Goal: Task Accomplishment & Management: Manage account settings

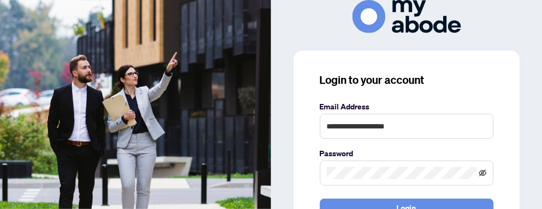
click at [482, 172] on icon "eye-invisible" at bounding box center [484, 173] width 8 height 7
click at [483, 172] on icon "eye" at bounding box center [483, 173] width 8 height 8
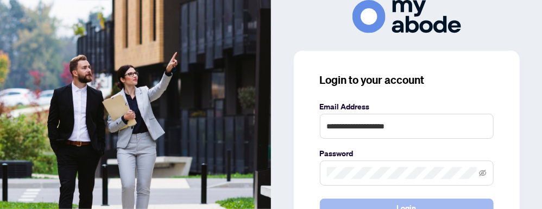
click at [375, 204] on button "Login" at bounding box center [407, 207] width 174 height 18
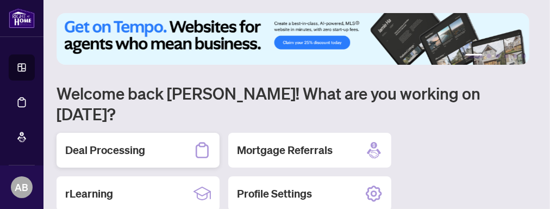
click at [123, 142] on h2 "Deal Processing" at bounding box center [105, 149] width 80 height 15
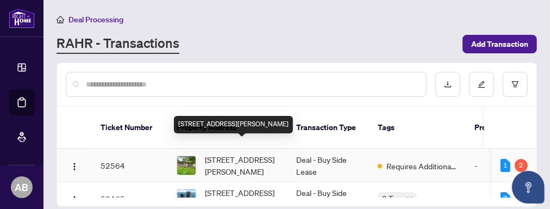
click at [223, 153] on span "[STREET_ADDRESS][PERSON_NAME]" at bounding box center [242, 165] width 74 height 24
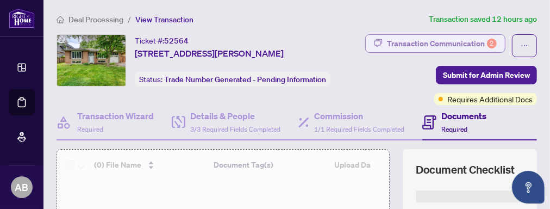
click at [449, 40] on div "Transaction Communication 2" at bounding box center [442, 43] width 110 height 17
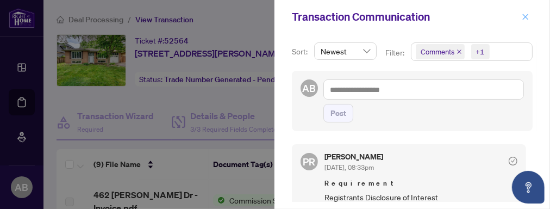
click at [526, 17] on icon "close" at bounding box center [526, 17] width 8 height 8
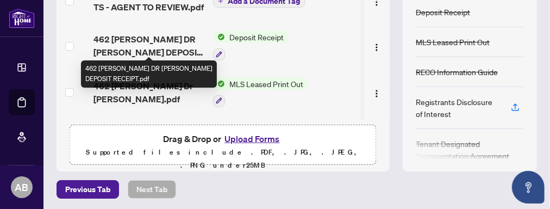
click at [158, 37] on span "462 [PERSON_NAME] DR [PERSON_NAME] DEPOSIT RECEIPT.pdf" at bounding box center [148, 46] width 111 height 26
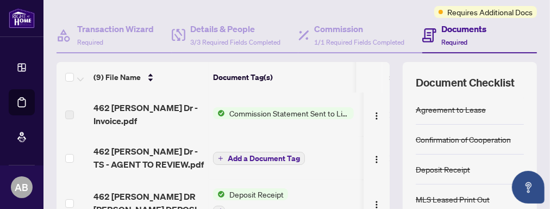
click at [288, 110] on span "Commission Statement Sent to Listing Brokerage" at bounding box center [289, 113] width 129 height 12
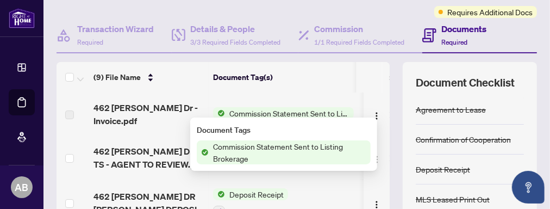
click at [321, 145] on span "Commission Statement Sent to Listing Brokerage" at bounding box center [290, 152] width 162 height 24
click at [372, 111] on img "button" at bounding box center [376, 115] width 9 height 9
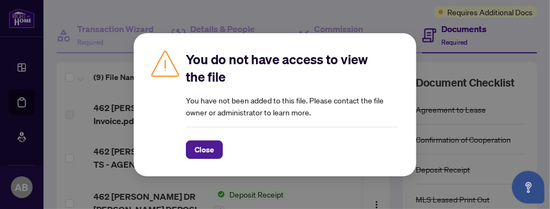
click at [207, 147] on span "Close" at bounding box center [205, 149] width 20 height 17
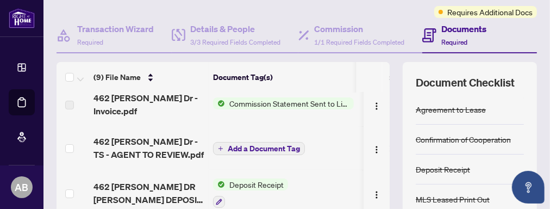
scroll to position [14, 0]
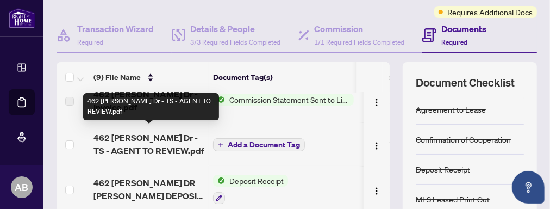
click at [175, 134] on span "462 [PERSON_NAME] Dr - TS - AGENT TO REVIEW.pdf" at bounding box center [148, 144] width 111 height 26
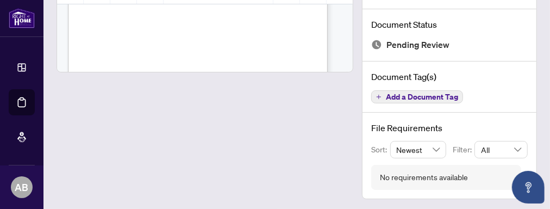
scroll to position [37, 0]
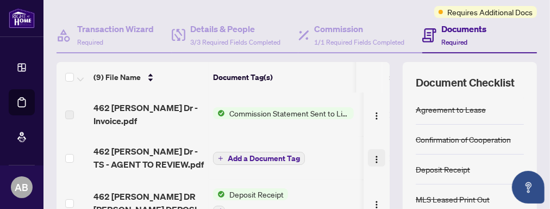
click at [372, 155] on img "button" at bounding box center [376, 159] width 9 height 9
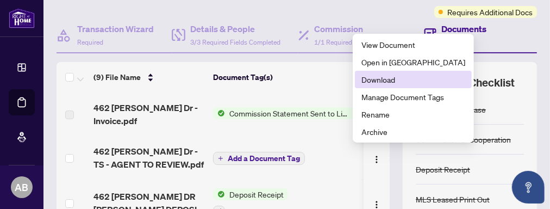
click at [383, 81] on span "Download" at bounding box center [413, 79] width 104 height 12
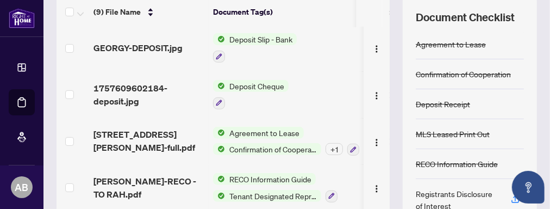
scroll to position [244, 0]
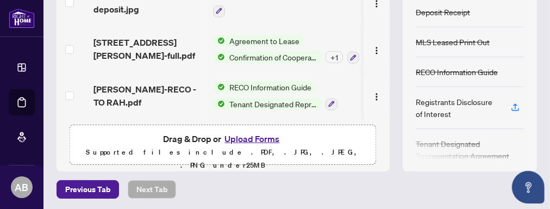
click at [246, 136] on button "Upload Forms" at bounding box center [251, 138] width 61 height 14
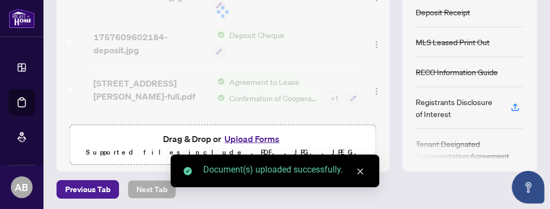
scroll to position [275, 0]
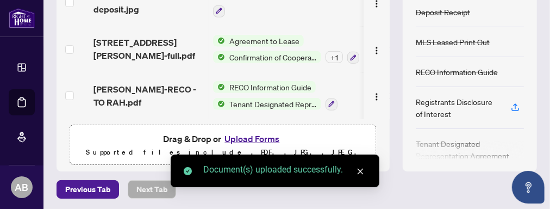
click at [360, 172] on icon "close" at bounding box center [360, 171] width 8 height 8
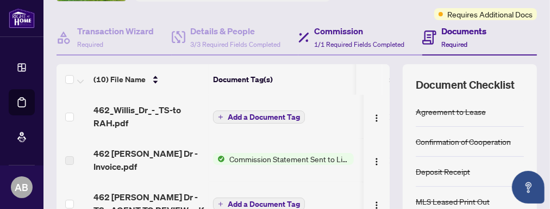
scroll to position [96, 0]
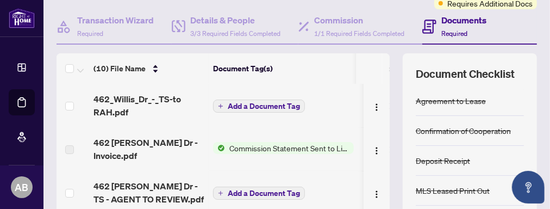
click at [285, 103] on span "Add a Document Tag" at bounding box center [264, 106] width 72 height 8
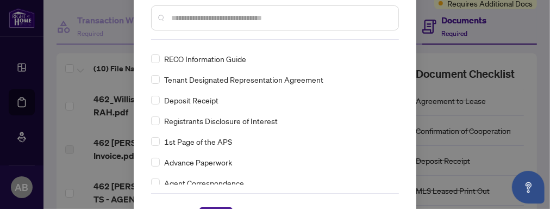
scroll to position [191, 0]
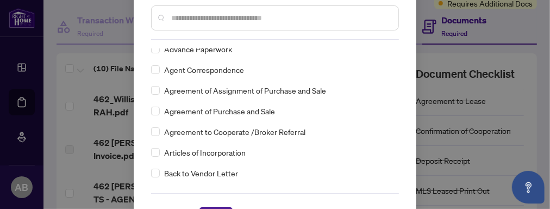
click at [211, 204] on div "Cancel Save" at bounding box center [275, 209] width 248 height 32
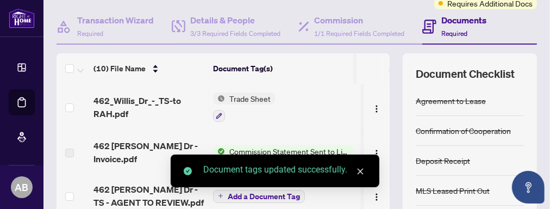
click at [359, 171] on icon "close" at bounding box center [360, 171] width 8 height 8
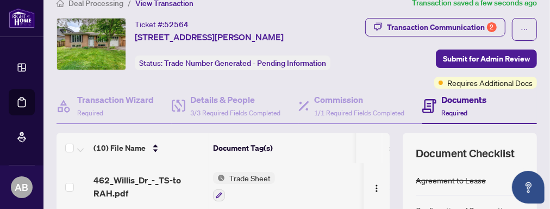
scroll to position [0, 0]
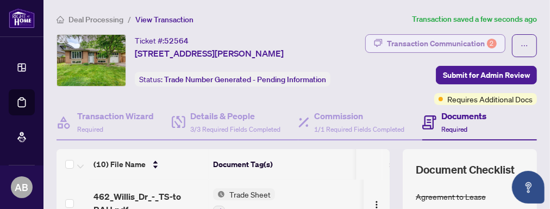
click at [431, 40] on div "Transaction Communication 2" at bounding box center [442, 43] width 110 height 17
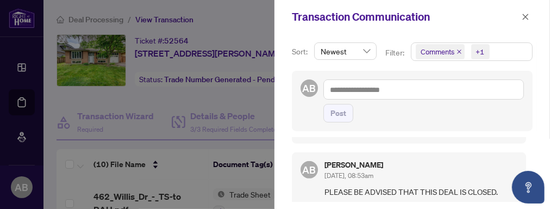
scroll to position [337, 0]
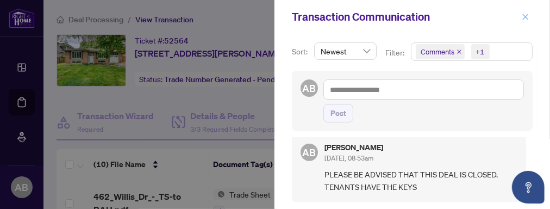
click at [527, 16] on icon "close" at bounding box center [526, 17] width 8 height 8
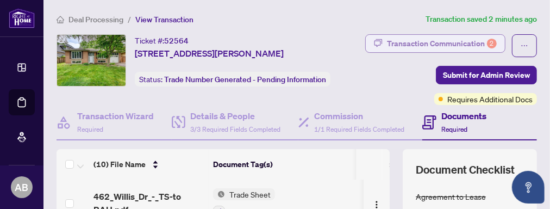
click at [441, 41] on div "Transaction Communication 2" at bounding box center [442, 43] width 110 height 17
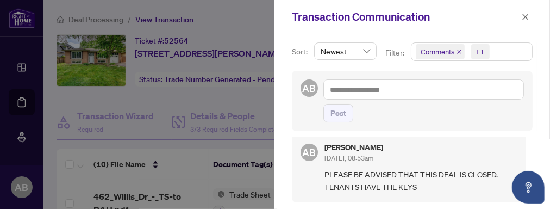
scroll to position [0, 0]
